Goal: Contribute content: Add original content to the website for others to see

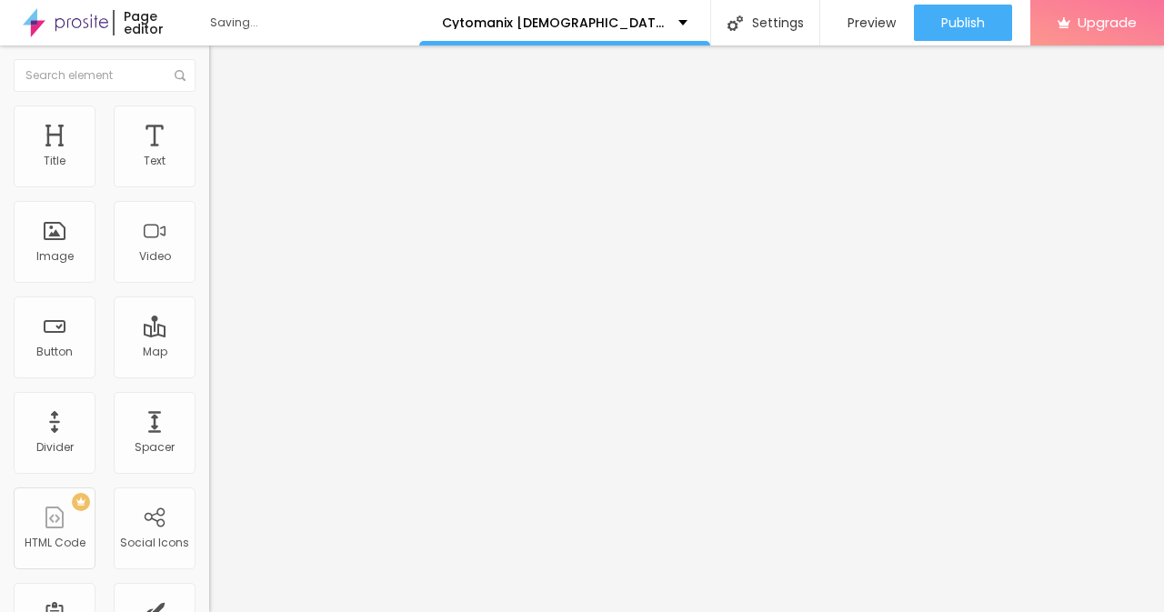
click at [225, 125] on span "Style" at bounding box center [238, 117] width 26 height 15
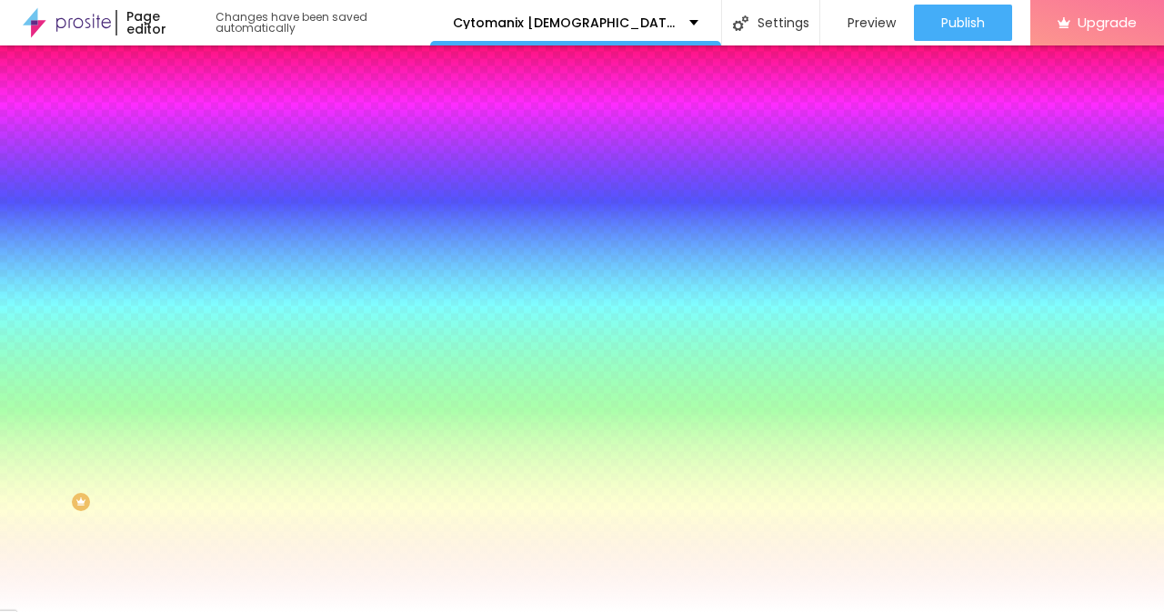
click at [209, 167] on span "Change image" at bounding box center [257, 159] width 97 height 15
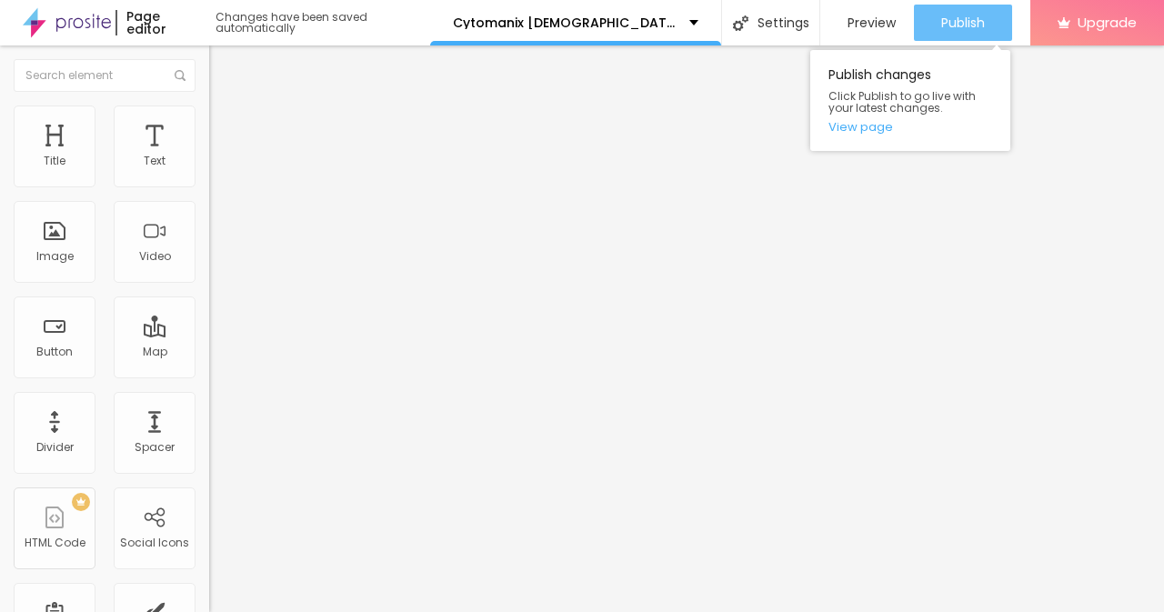
click at [978, 32] on div "Publish" at bounding box center [963, 23] width 44 height 36
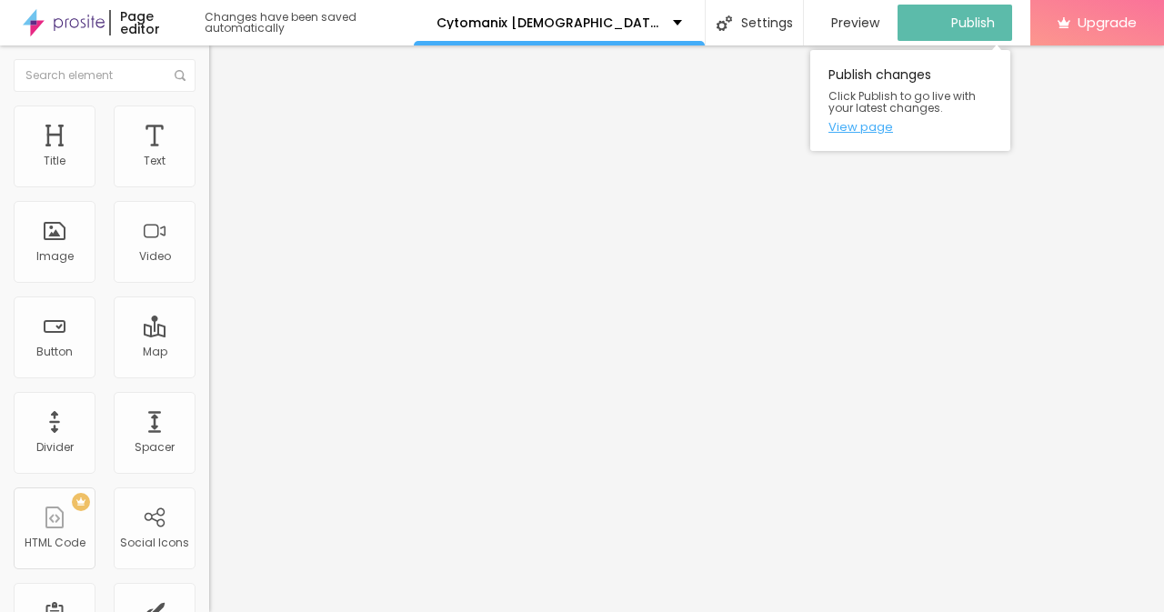
click at [840, 132] on link "View page" at bounding box center [910, 127] width 164 height 12
